Goal: Entertainment & Leisure: Consume media (video, audio)

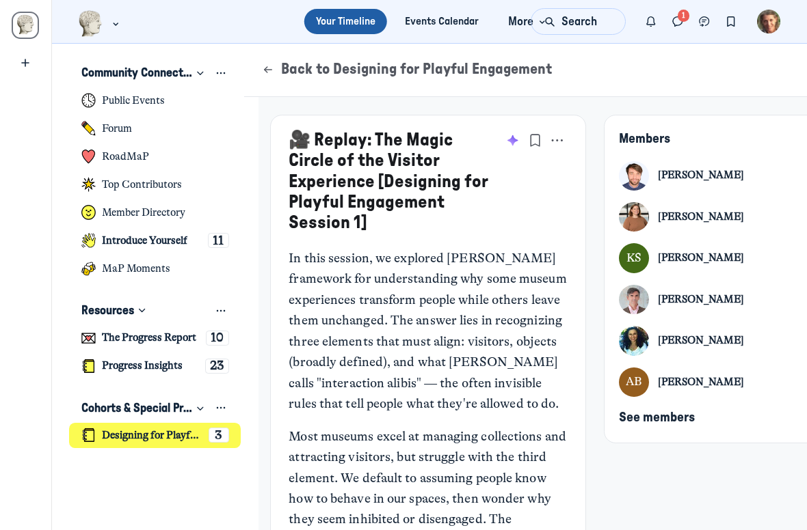
scroll to position [3920, 2687]
click at [623, 425] on button "See members" at bounding box center [657, 418] width 76 height 15
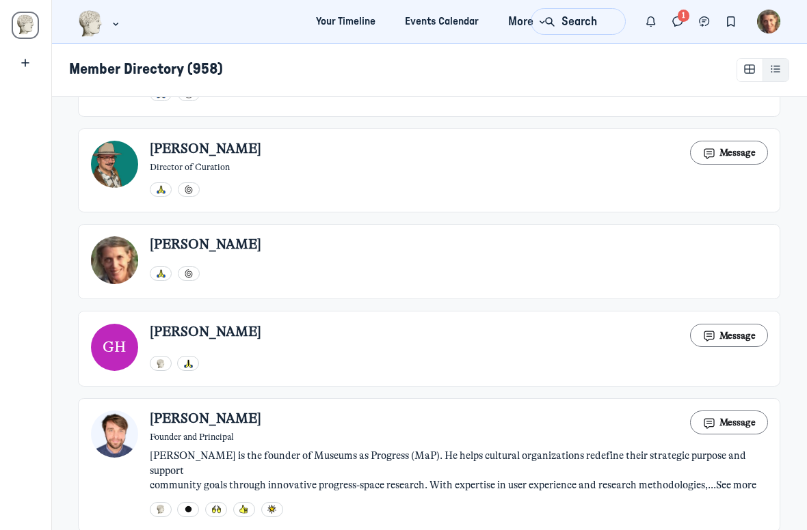
scroll to position [1456, 0]
click at [675, 21] on icon "Direct messages" at bounding box center [677, 21] width 14 height 15
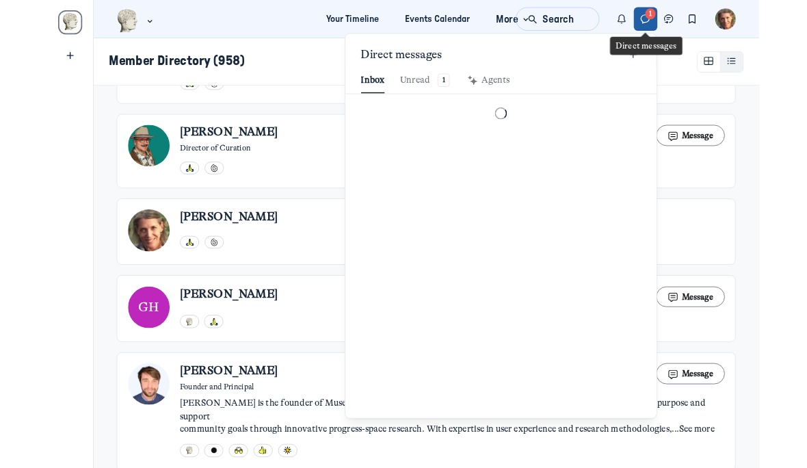
scroll to position [1860, 3186]
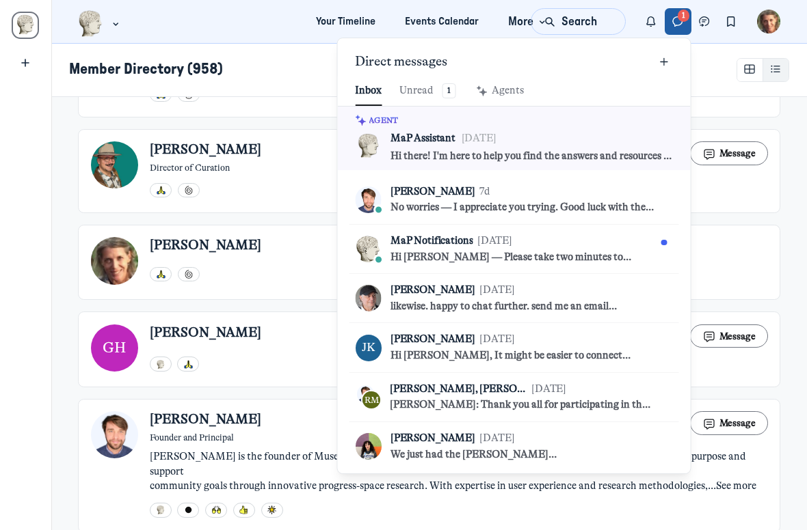
click at [43, 163] on div "To pick up a draggable item, press the space bar. While dragging, use the arrow…" at bounding box center [26, 265] width 52 height 530
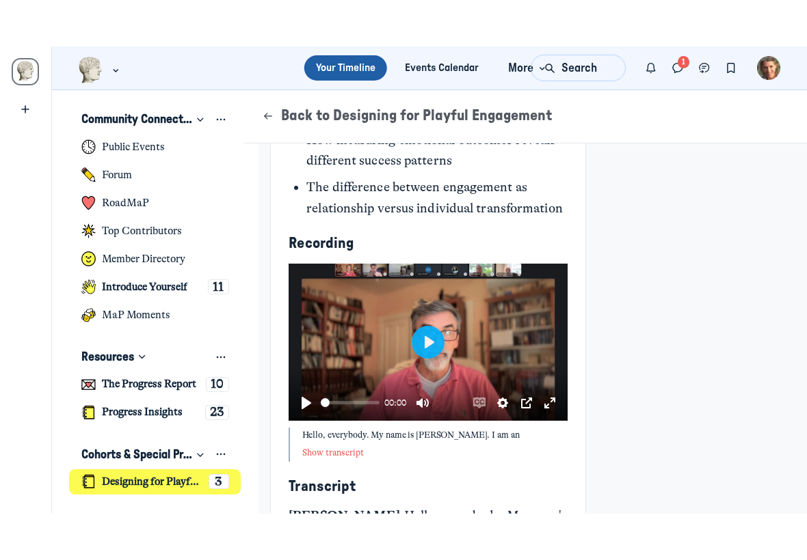
scroll to position [973, 0]
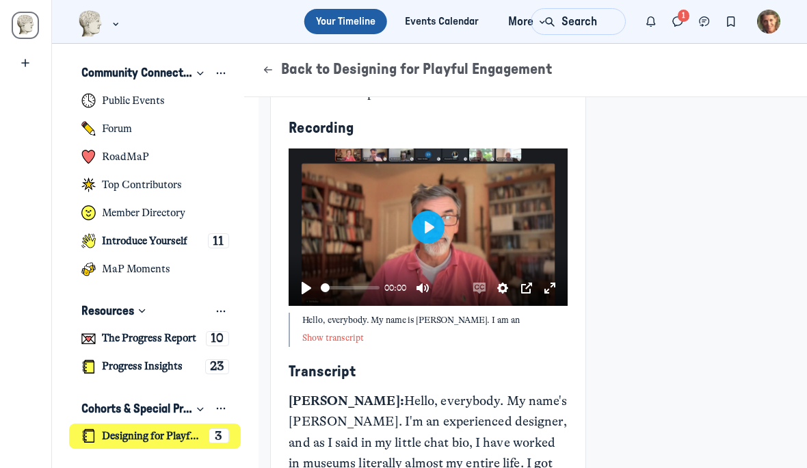
click at [430, 217] on button "Play" at bounding box center [427, 227] width 33 height 33
click at [553, 278] on button "Exit fullscreen Enter fullscreen" at bounding box center [550, 288] width 22 height 22
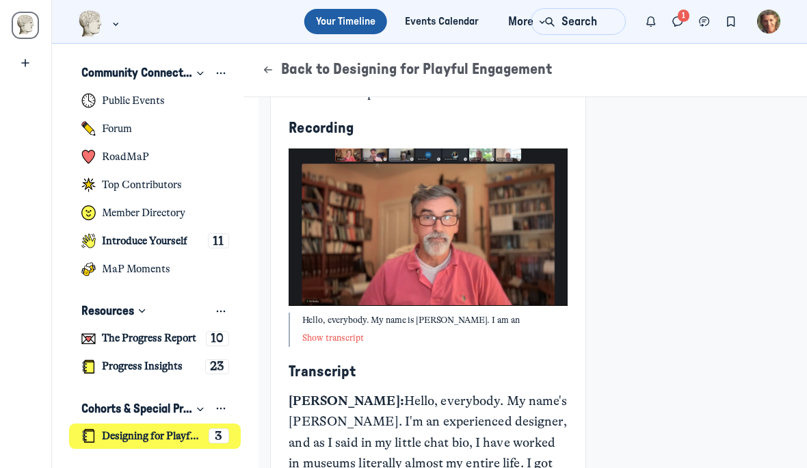
scroll to position [4056, 2687]
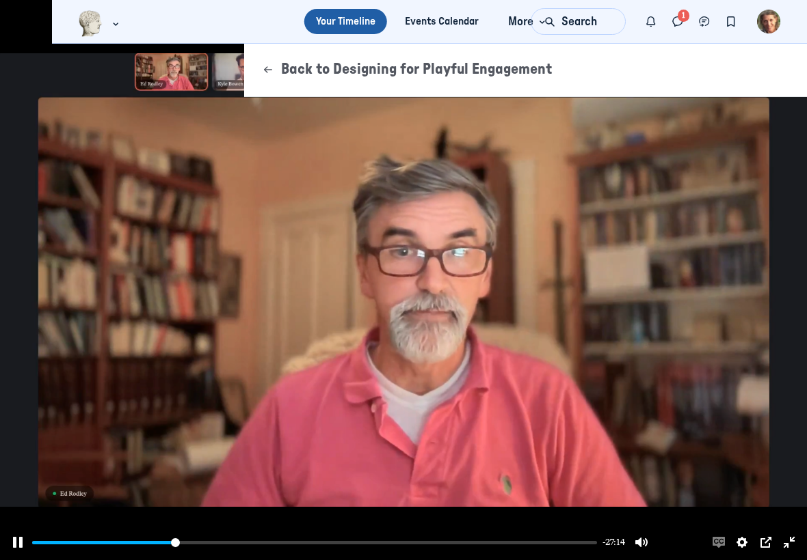
click at [396, 137] on div "Main Content" at bounding box center [403, 280] width 807 height 560
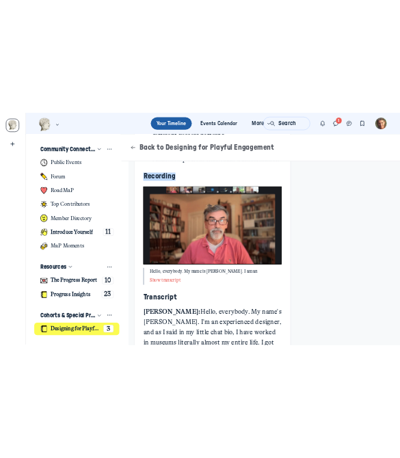
scroll to position [3637, 2687]
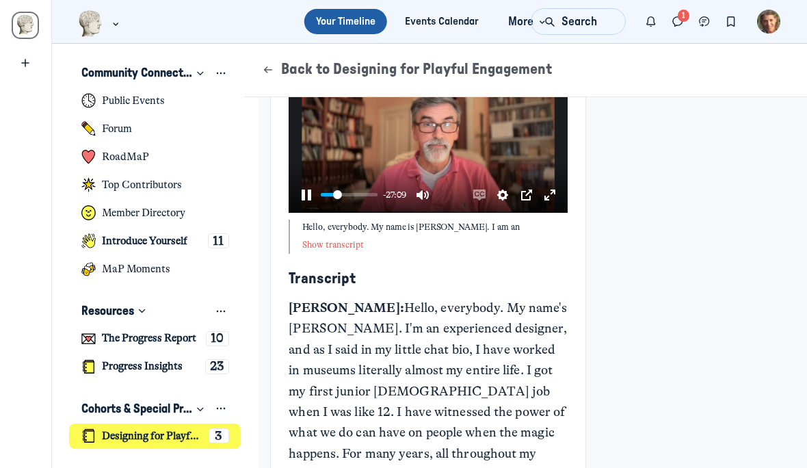
click at [306, 184] on button "Pause Play" at bounding box center [306, 195] width 22 height 22
type input "25.17"
